Goal: Check status: Check status

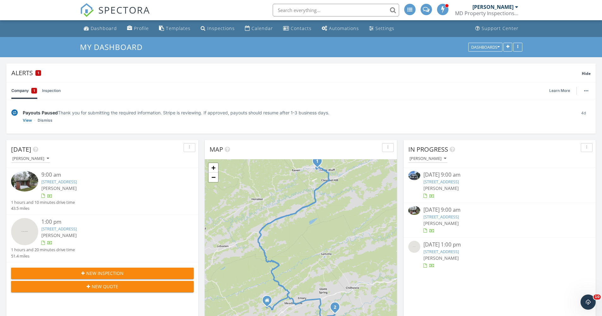
click at [458, 183] on link "218 W Banner St., Lebanon, va 24266" at bounding box center [440, 182] width 35 height 6
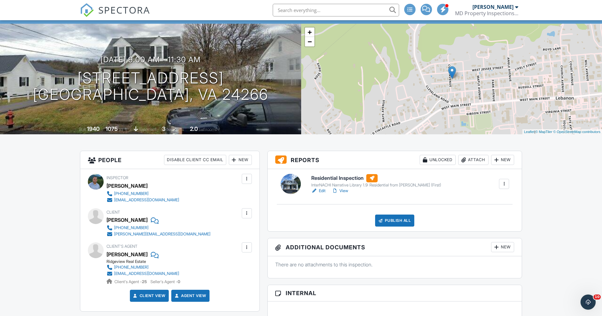
click at [346, 191] on link "View" at bounding box center [340, 191] width 16 height 6
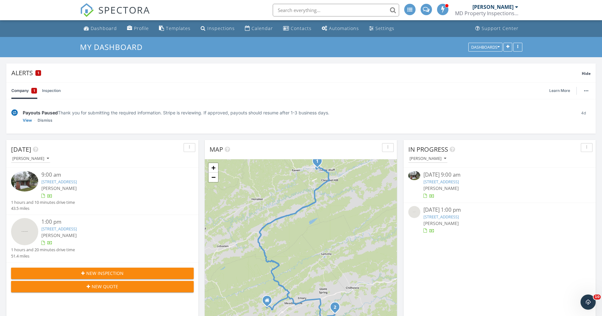
click at [448, 183] on link "[STREET_ADDRESS]" at bounding box center [440, 182] width 35 height 6
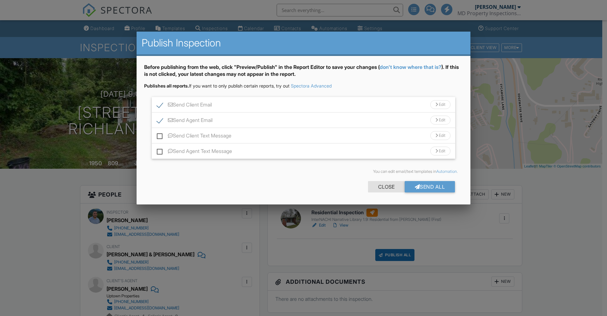
click at [381, 189] on div "Close" at bounding box center [386, 186] width 37 height 11
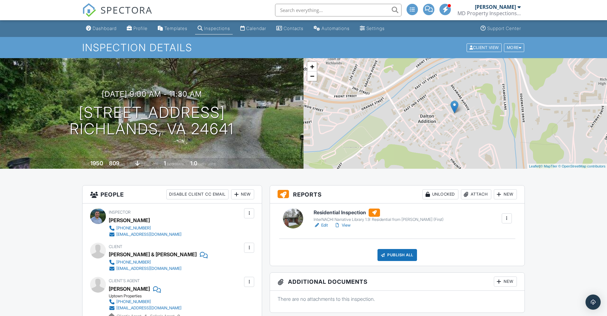
click at [347, 212] on h6 "Residential Inspection" at bounding box center [378, 213] width 130 height 8
